Goal: Task Accomplishment & Management: Use online tool/utility

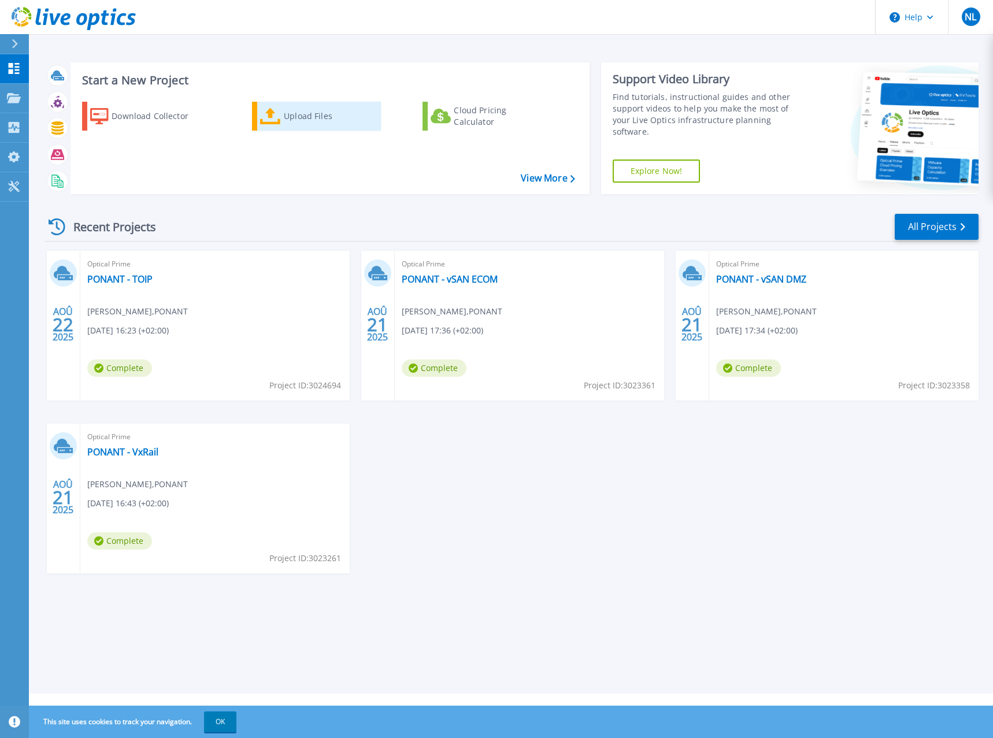
click at [264, 118] on icon at bounding box center [270, 116] width 21 height 17
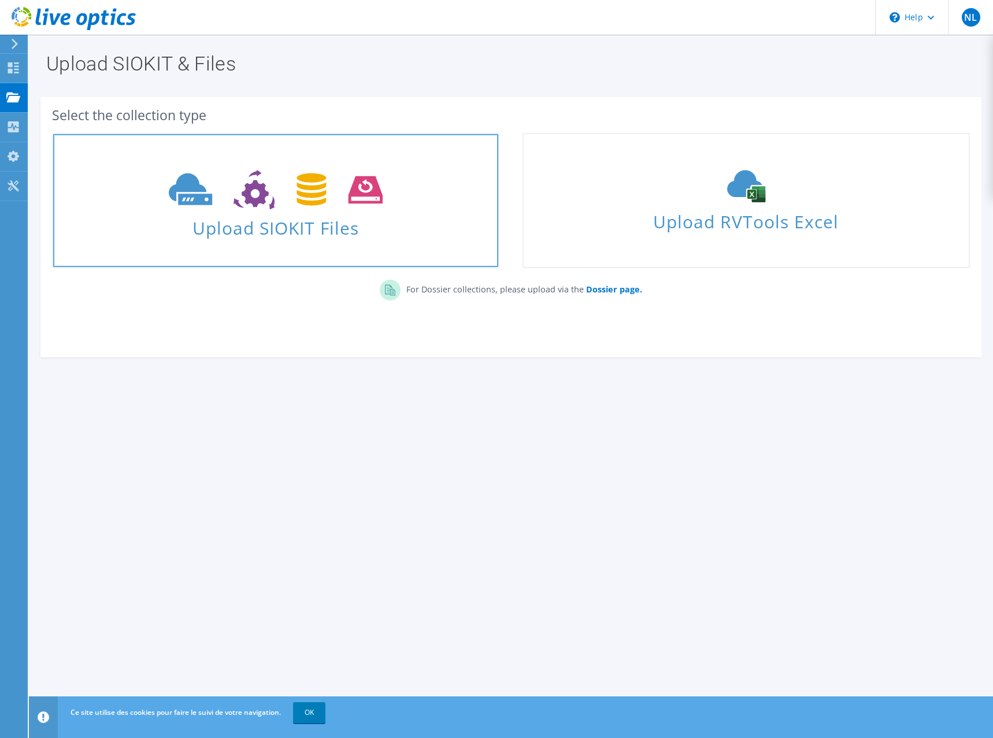
click at [343, 187] on icon at bounding box center [275, 190] width 213 height 40
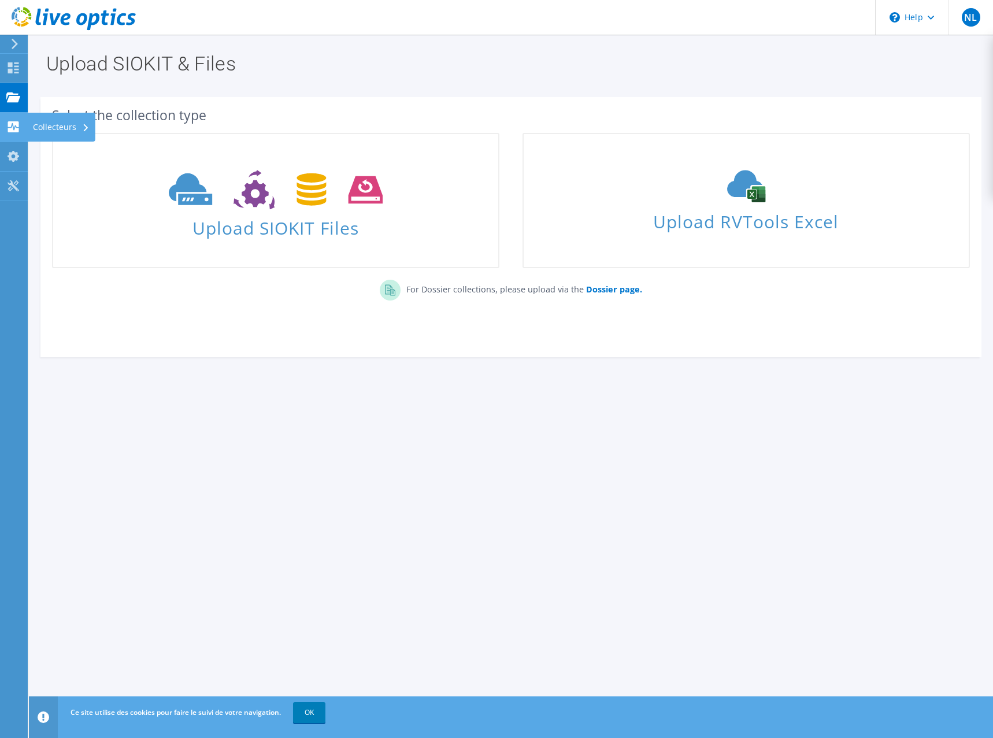
click at [62, 127] on div "Collecteurs" at bounding box center [61, 127] width 68 height 29
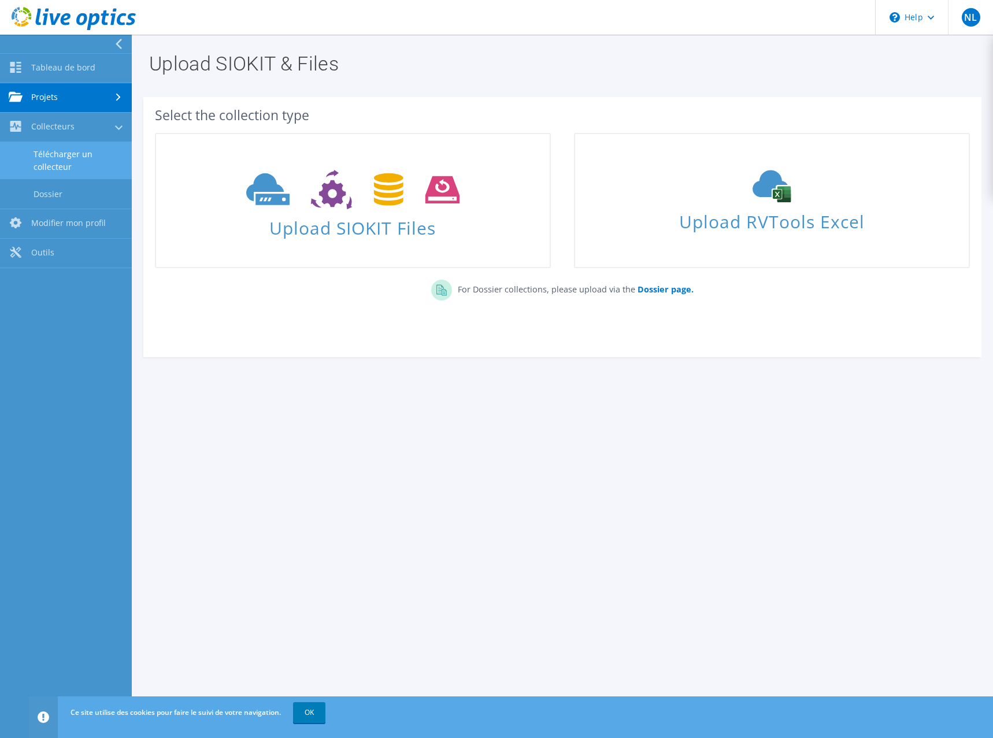
click at [80, 165] on link "Télécharger un collecteur" at bounding box center [66, 160] width 132 height 37
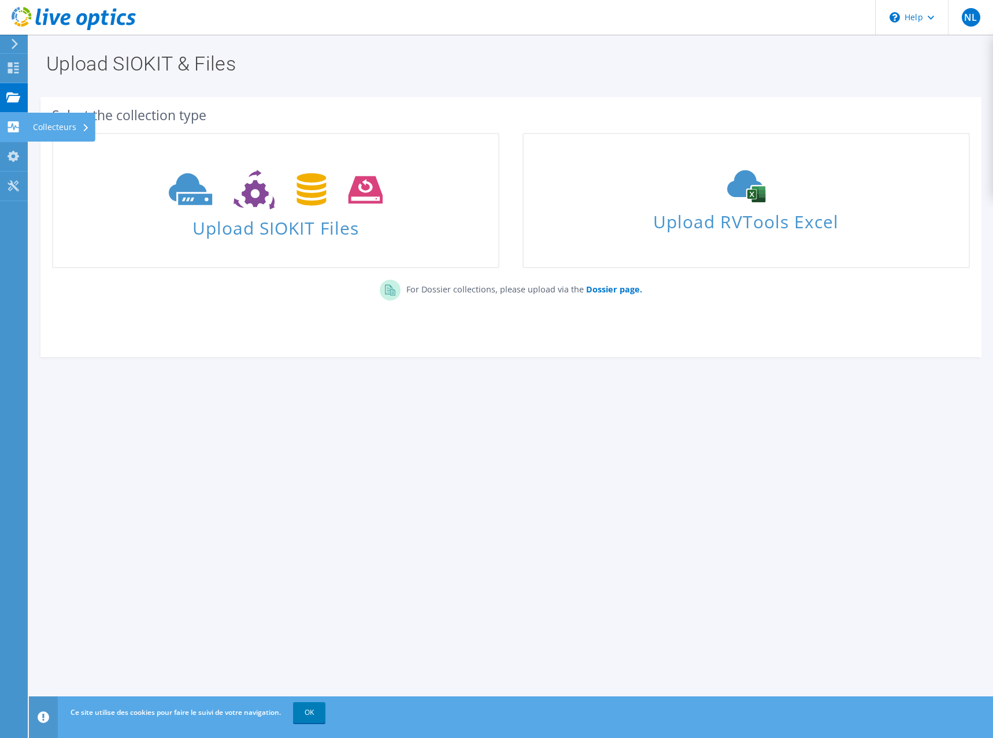
click at [65, 124] on div "Collecteurs" at bounding box center [61, 127] width 68 height 29
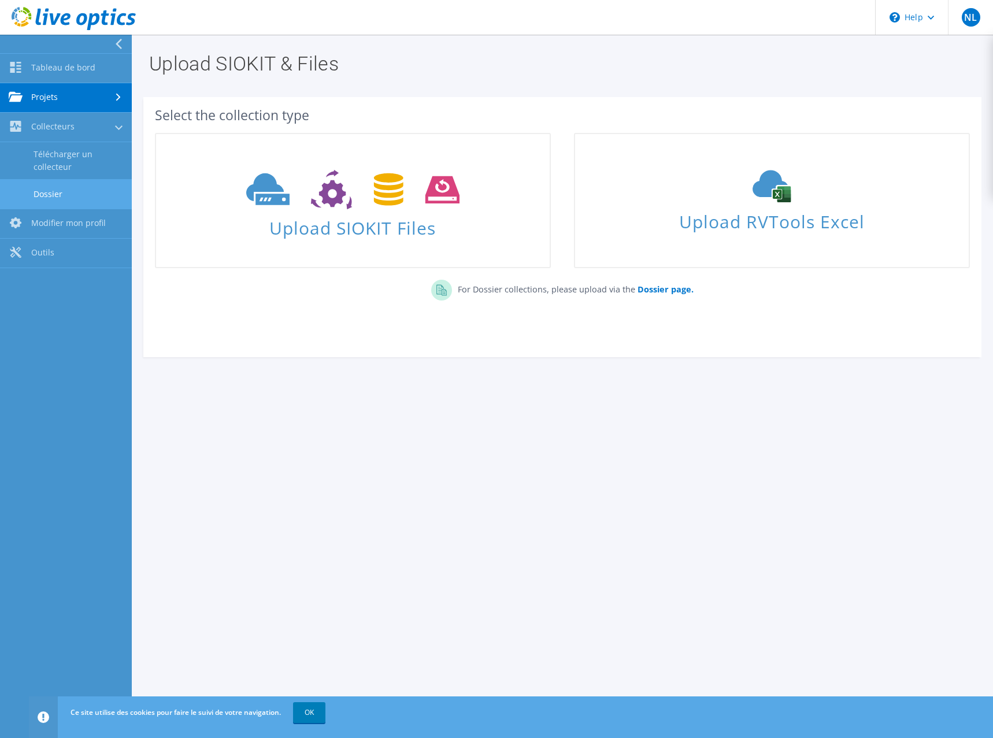
click at [56, 190] on link "Dossier" at bounding box center [66, 193] width 132 height 29
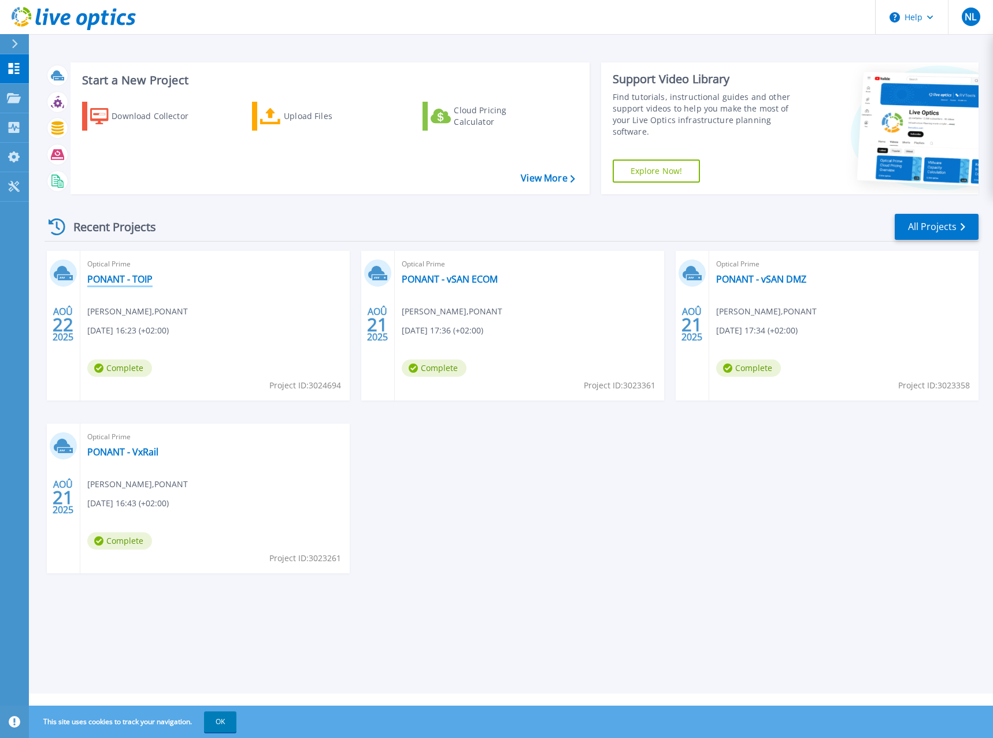
click at [143, 276] on link "PONANT - TOIP" at bounding box center [119, 279] width 65 height 12
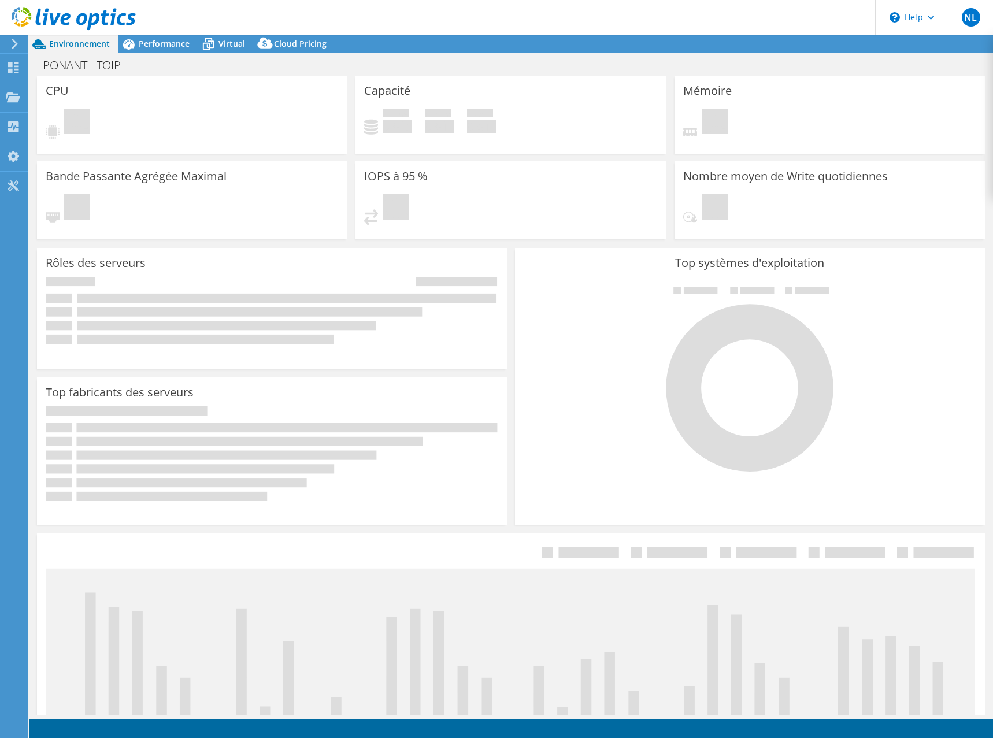
select select "USD"
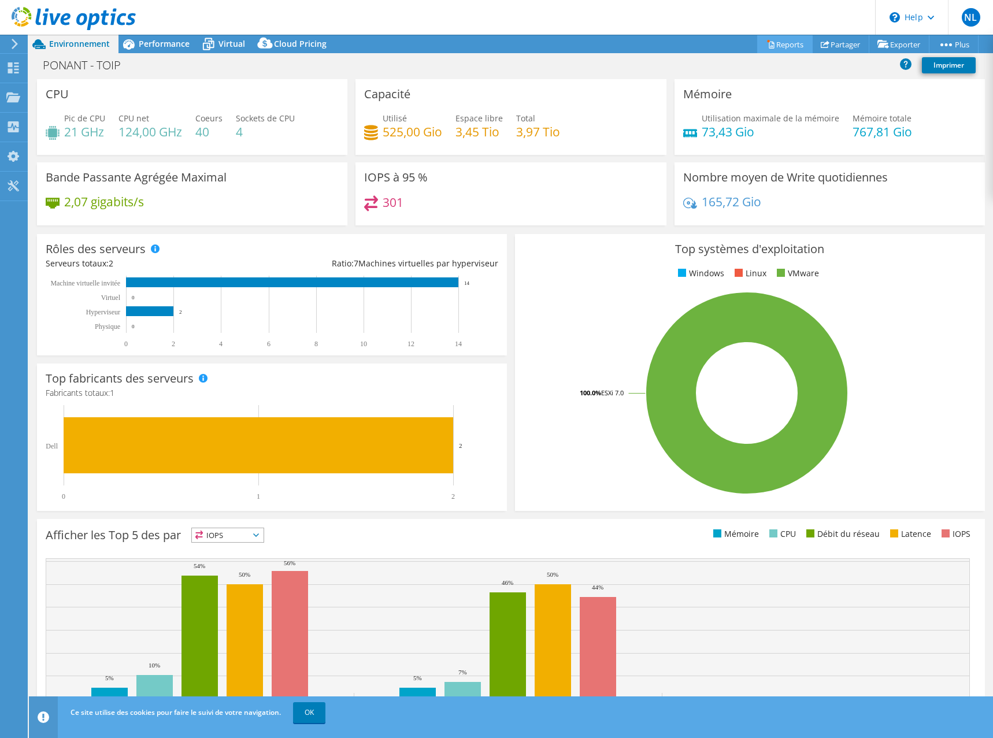
click at [789, 48] on link "Reports" at bounding box center [784, 44] width 55 height 18
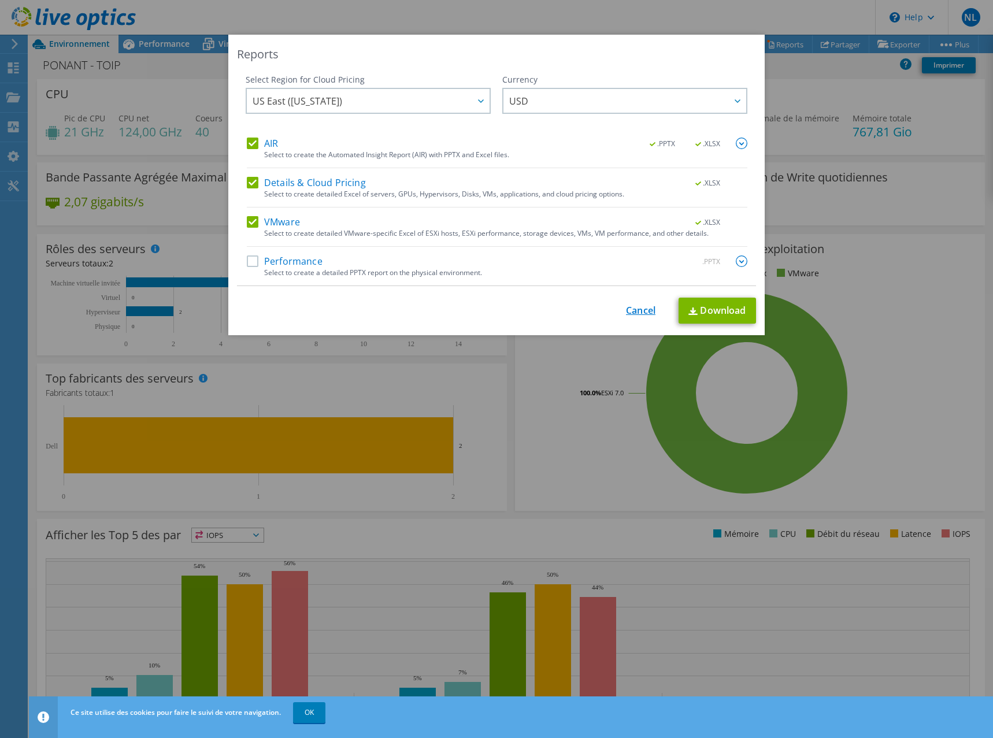
click at [640, 310] on link "Cancel" at bounding box center [640, 310] width 29 height 11
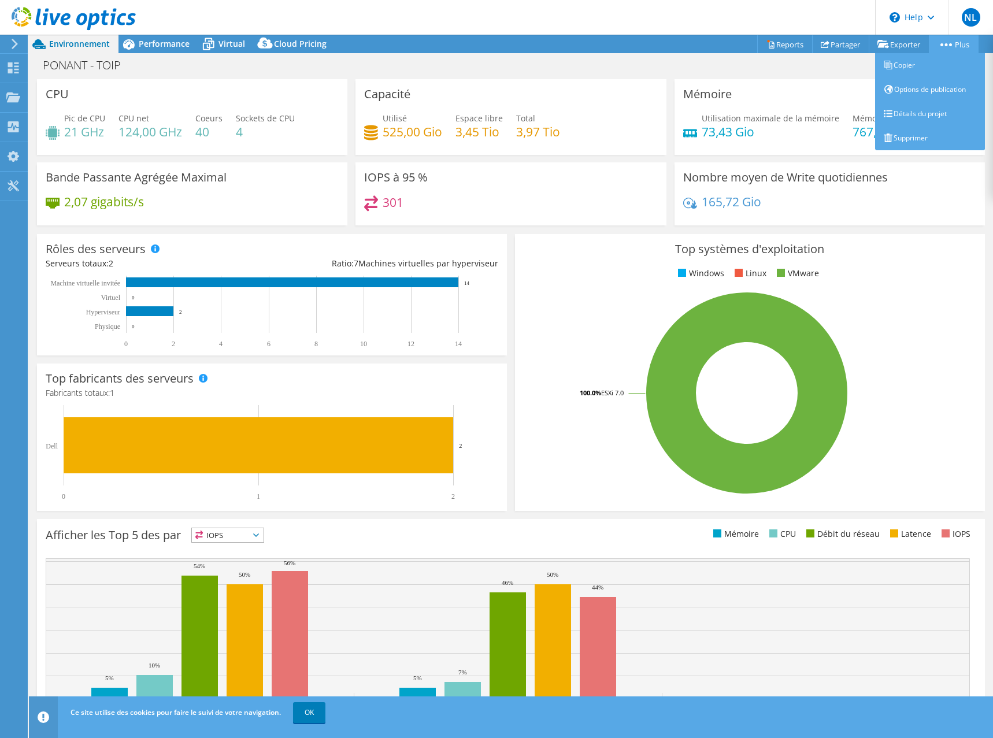
click at [945, 42] on link "Plus" at bounding box center [954, 44] width 50 height 18
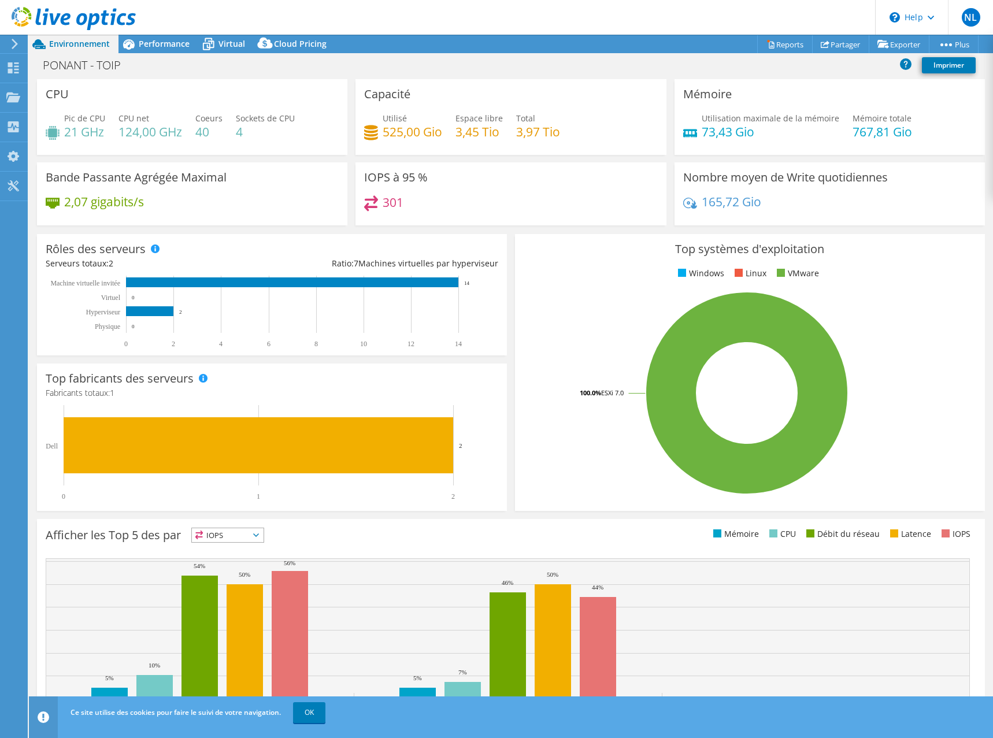
click at [917, 208] on div "165,72 Gio" at bounding box center [829, 207] width 293 height 24
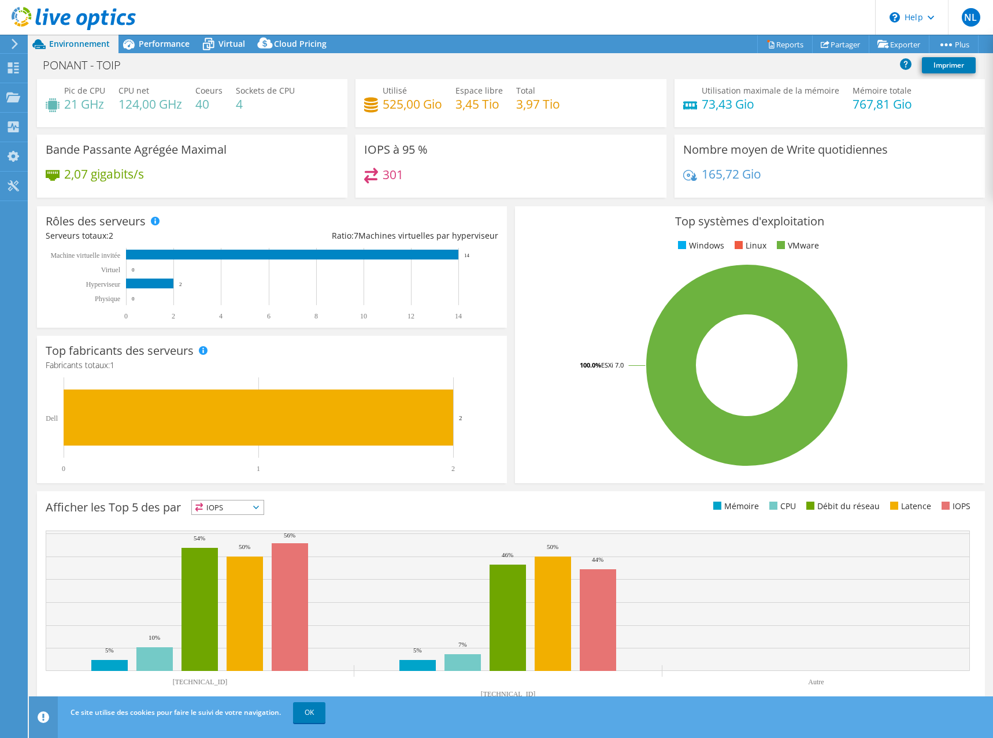
scroll to position [34, 0]
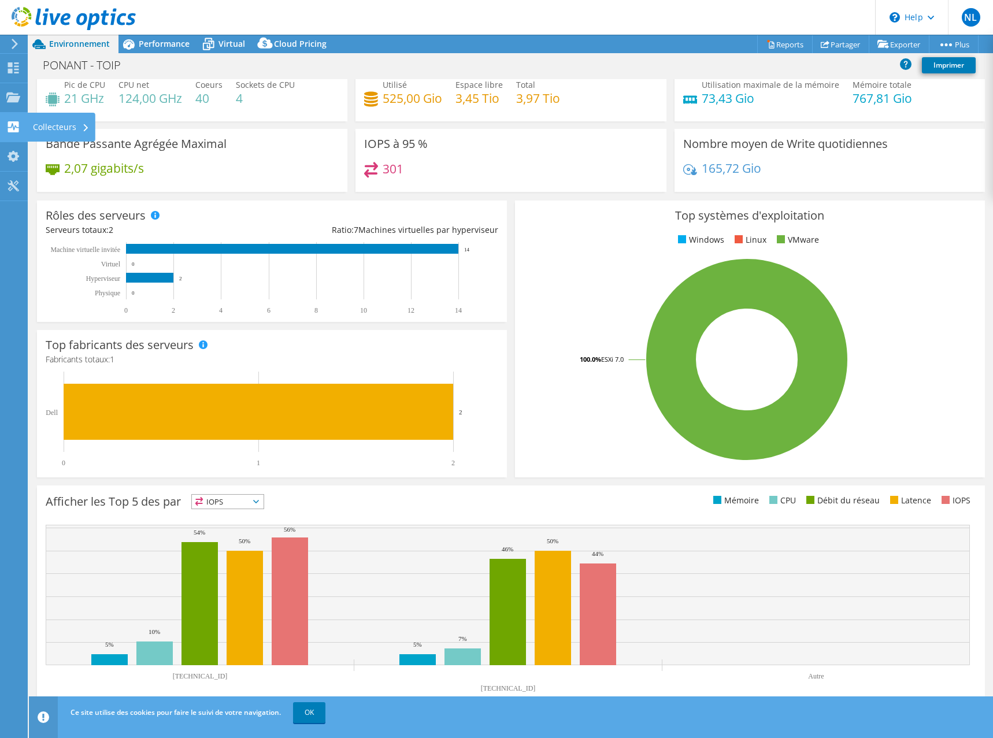
click at [15, 124] on use at bounding box center [13, 126] width 11 height 11
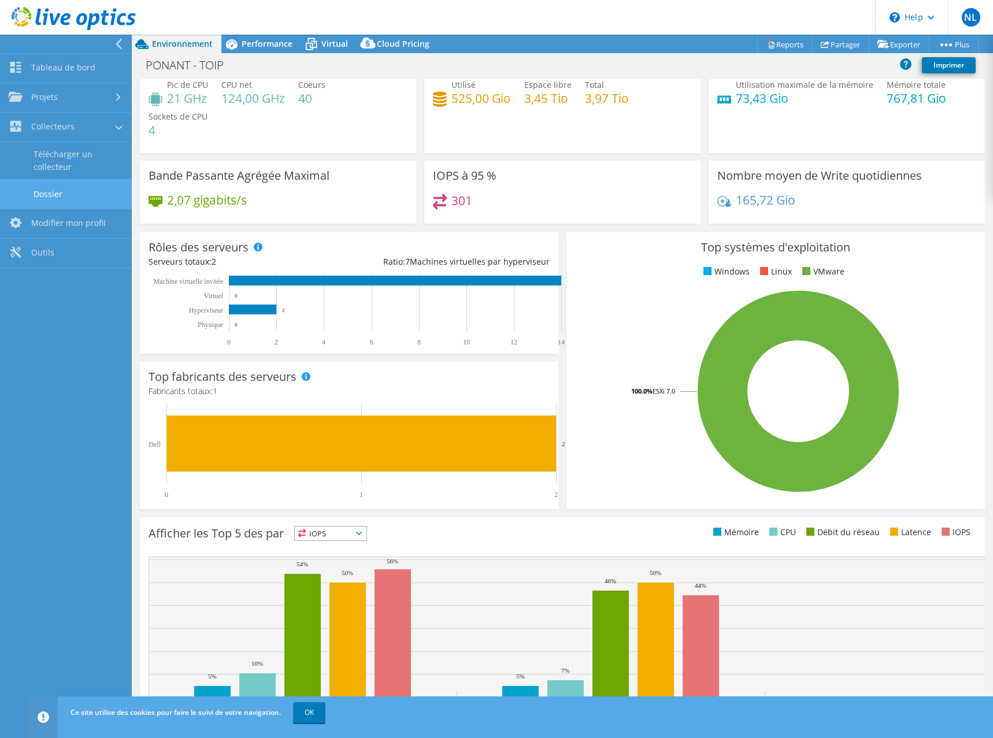
click at [53, 192] on link "Dossier" at bounding box center [66, 193] width 132 height 29
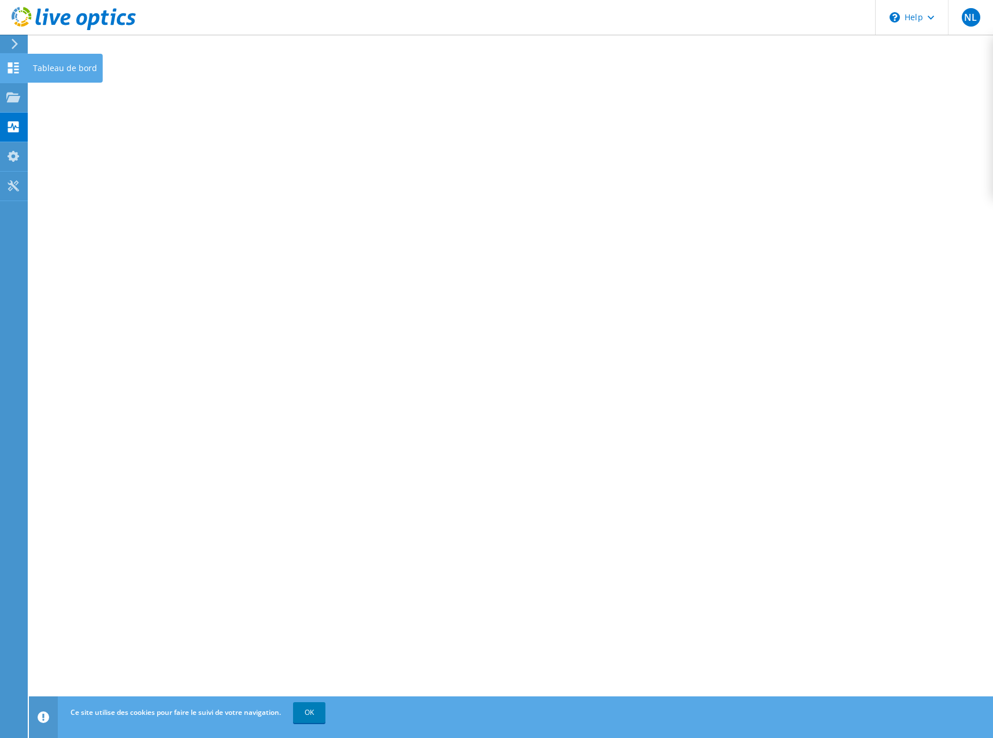
click at [14, 69] on icon at bounding box center [13, 67] width 14 height 11
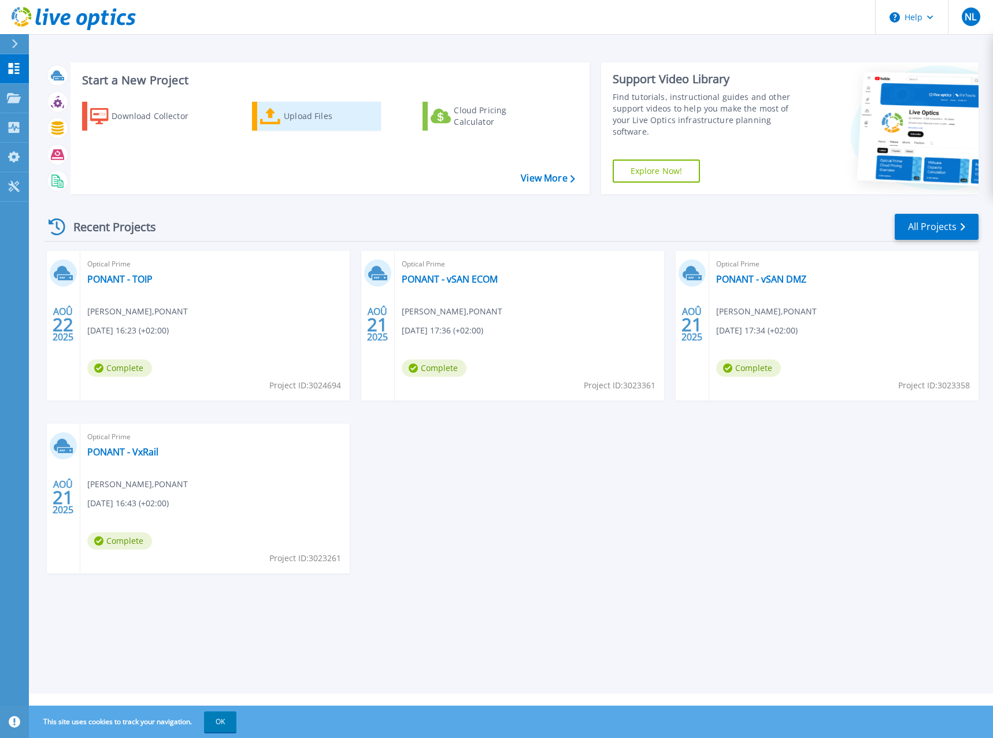
click at [303, 117] on div "Upload Files" at bounding box center [330, 116] width 92 height 23
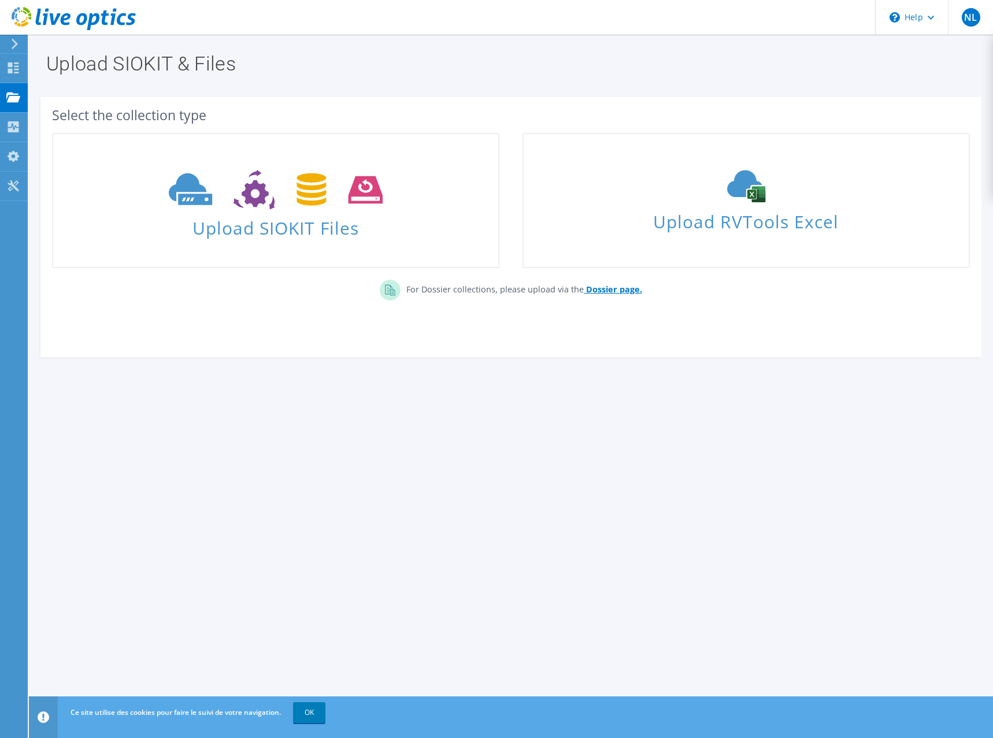
click at [595, 289] on b "Dossier page." at bounding box center [614, 289] width 56 height 11
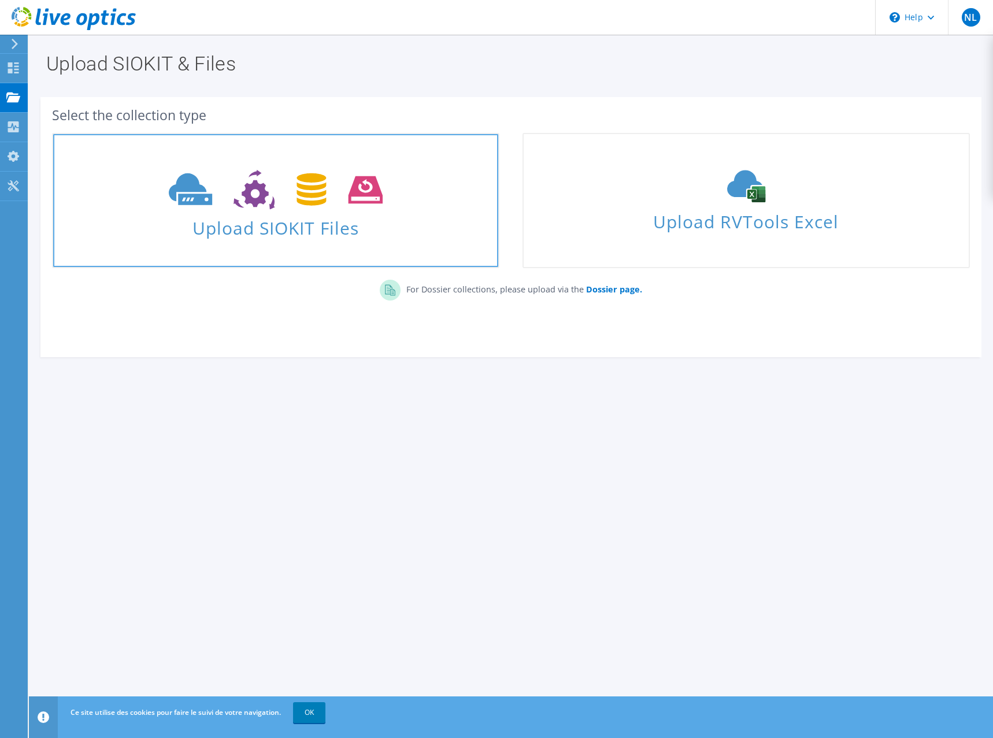
click at [332, 222] on span "Upload SIOKIT Files" at bounding box center [275, 224] width 445 height 25
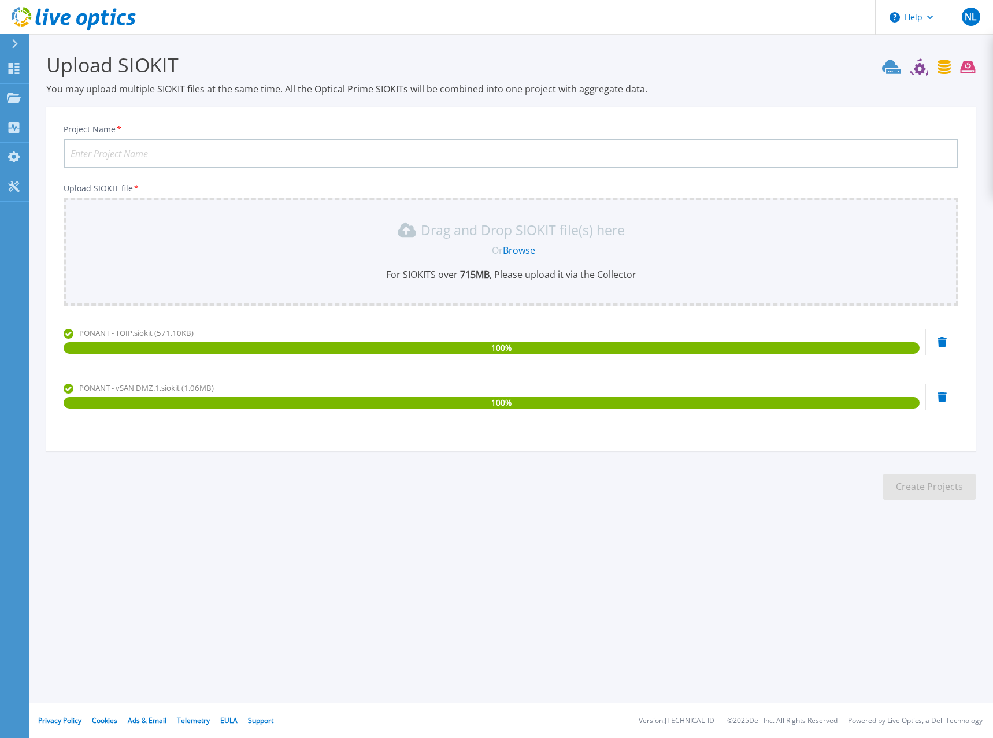
click at [944, 404] on div "PONANT - vSAN DMZ.1.siokit (1.06MB) 100 %" at bounding box center [511, 406] width 895 height 49
click at [936, 417] on div "PONANT - vSAN DMZ.1.siokit (1.06MB) 100 %" at bounding box center [511, 406] width 895 height 49
click at [942, 396] on icon at bounding box center [942, 397] width 9 height 10
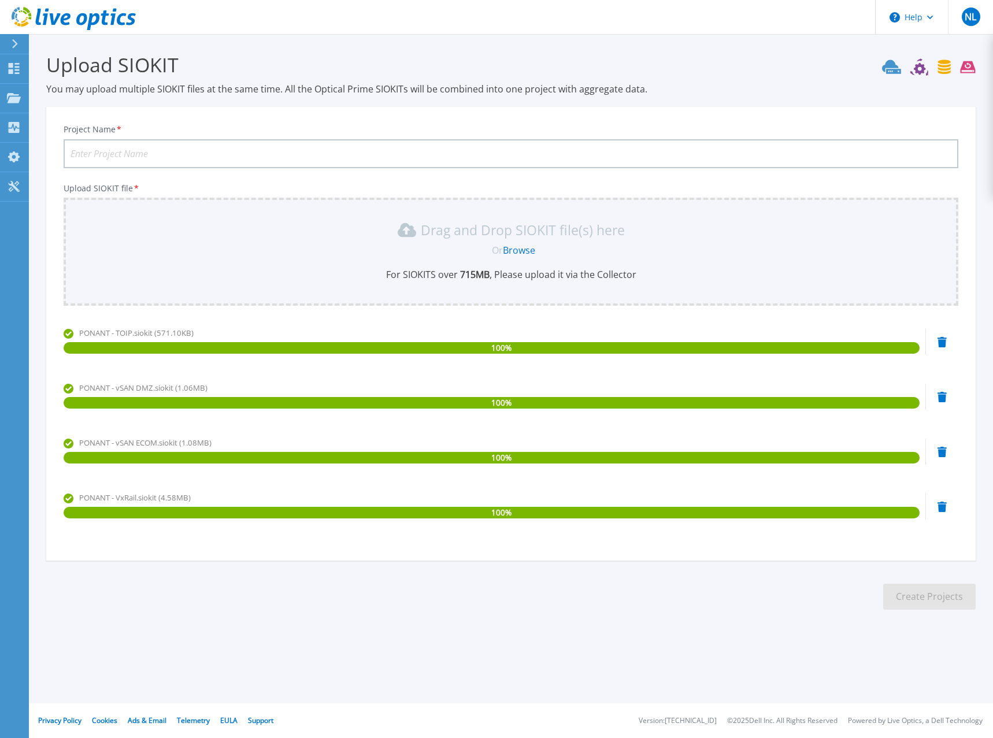
click at [233, 153] on input "Project Name *" at bounding box center [511, 153] width 895 height 29
type input "PONANT"
click at [951, 592] on button "Create Projects" at bounding box center [929, 597] width 92 height 26
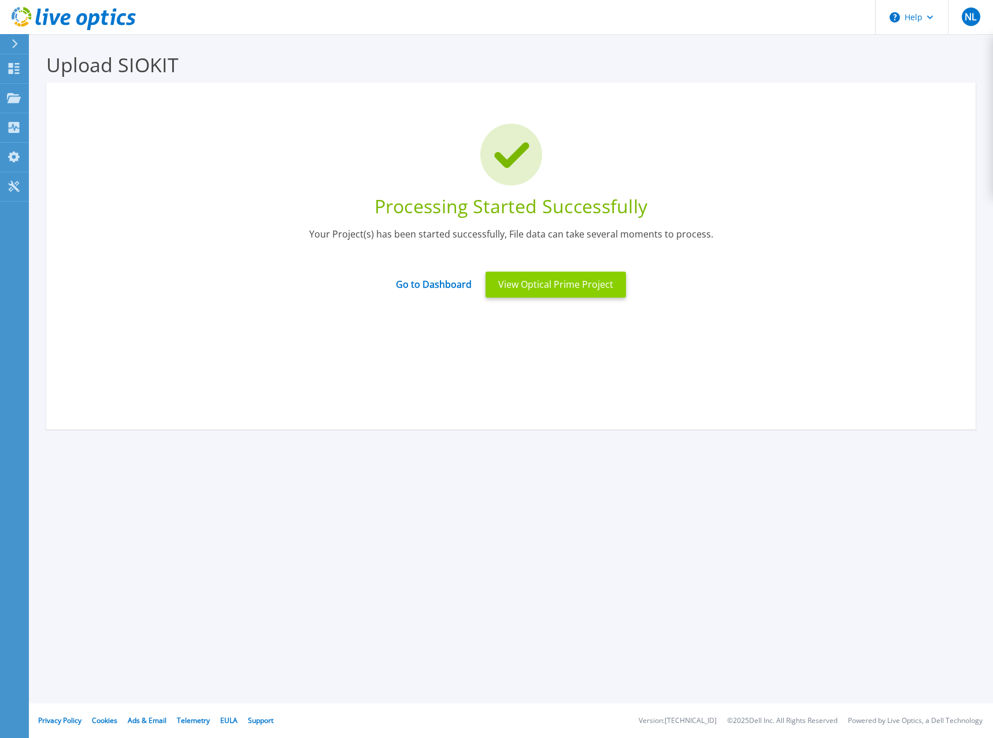
click at [568, 289] on button "View Optical Prime Project" at bounding box center [556, 285] width 140 height 26
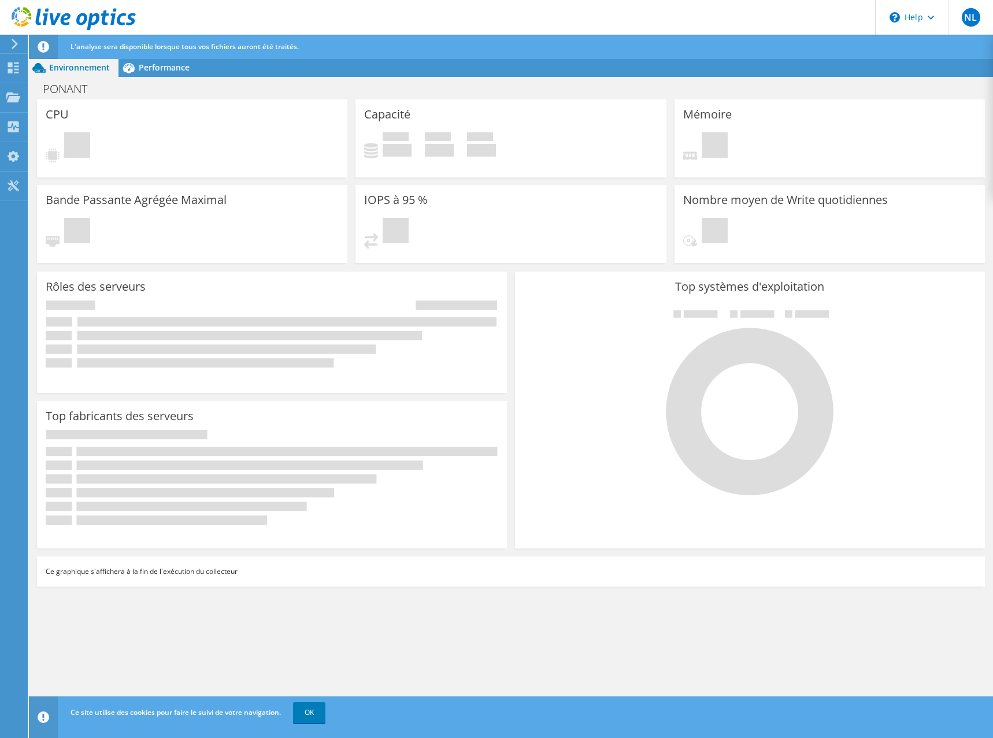
click at [353, 327] on icon at bounding box center [272, 334] width 453 height 67
click at [159, 67] on span "Performance" at bounding box center [164, 67] width 51 height 11
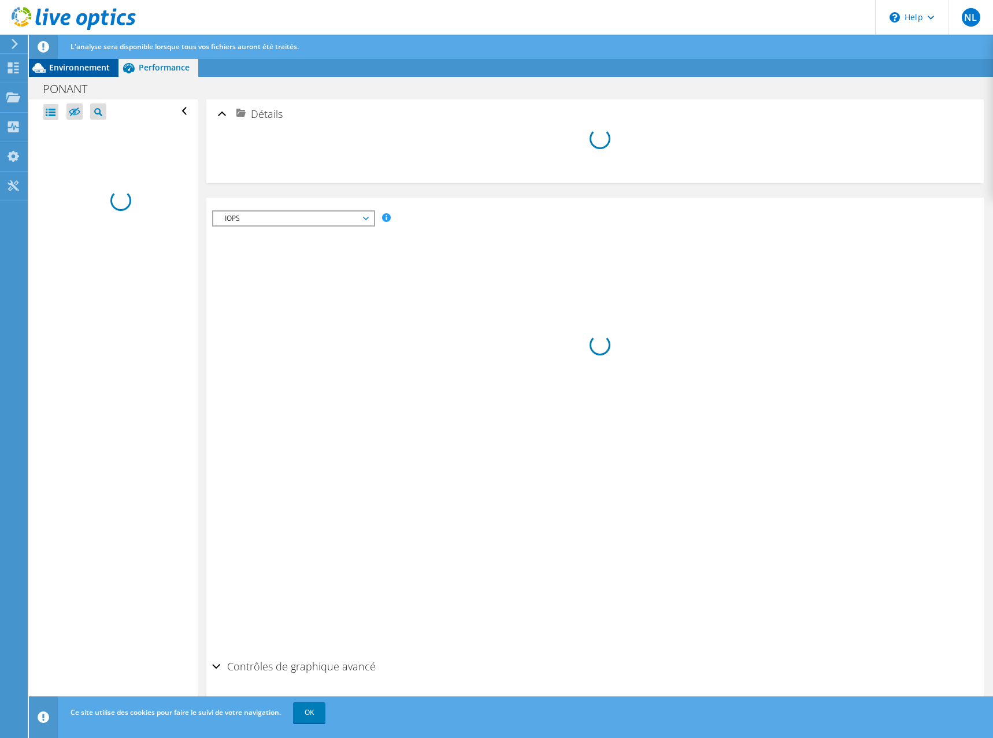
click at [80, 72] on span "Environnement" at bounding box center [79, 67] width 61 height 11
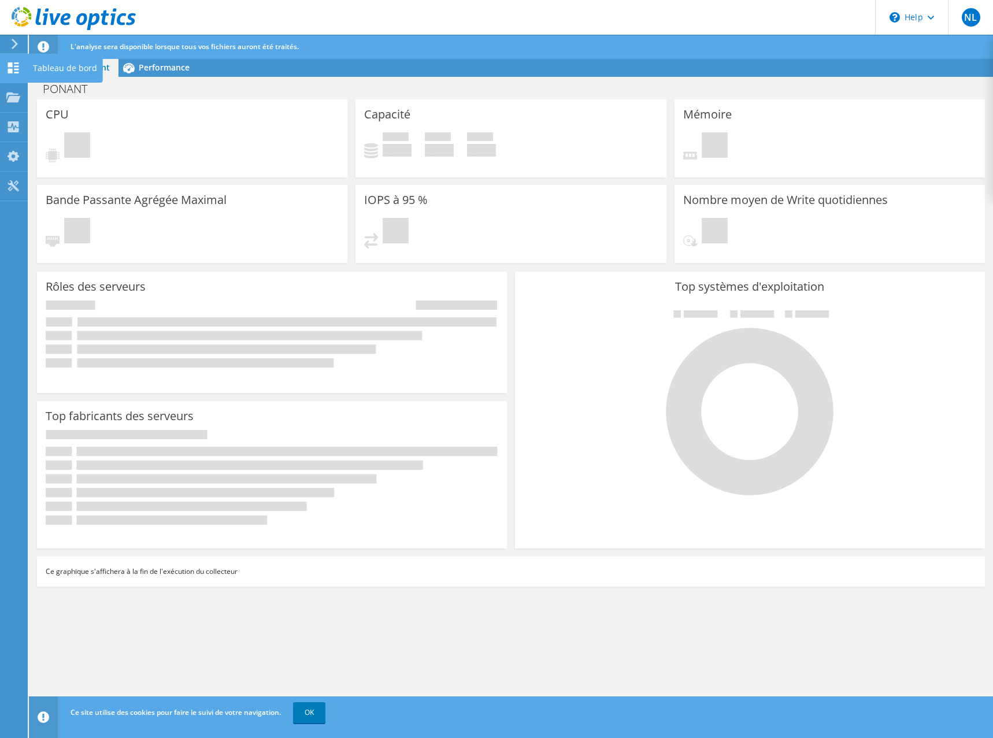
click at [8, 68] on icon at bounding box center [13, 67] width 14 height 11
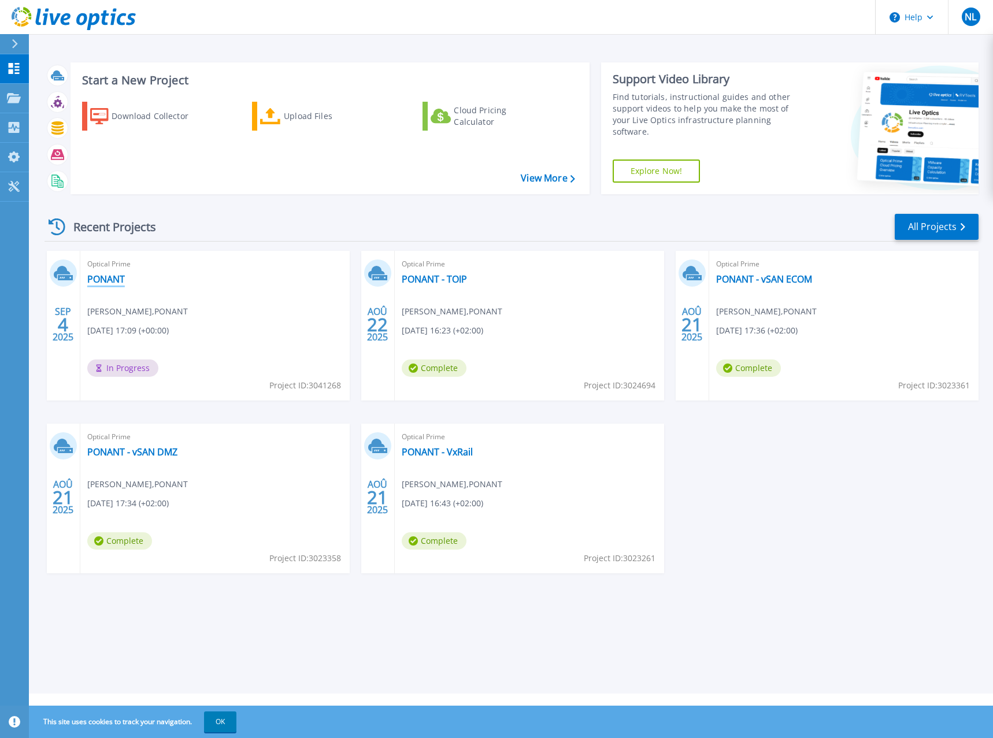
click at [118, 279] on link "PONANT" at bounding box center [106, 279] width 38 height 12
